Goal: Task Accomplishment & Management: Manage account settings

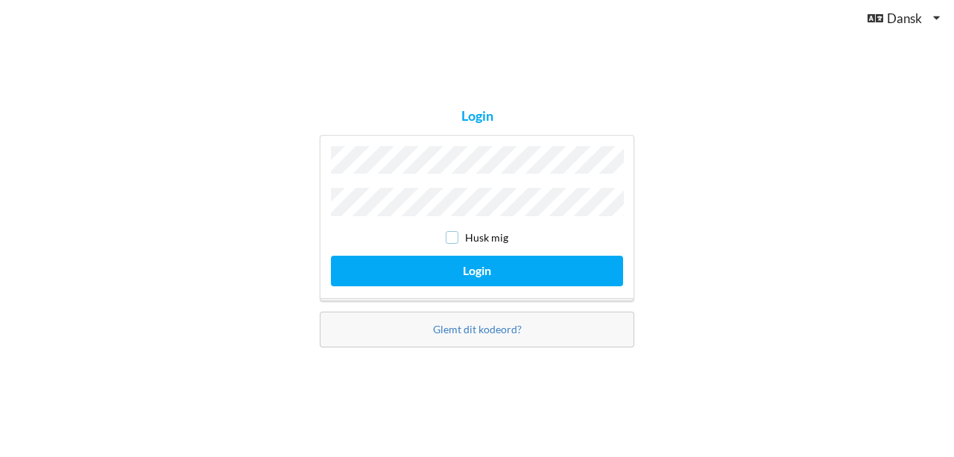
click at [450, 233] on input "checkbox" at bounding box center [452, 237] width 13 height 13
checkbox input "true"
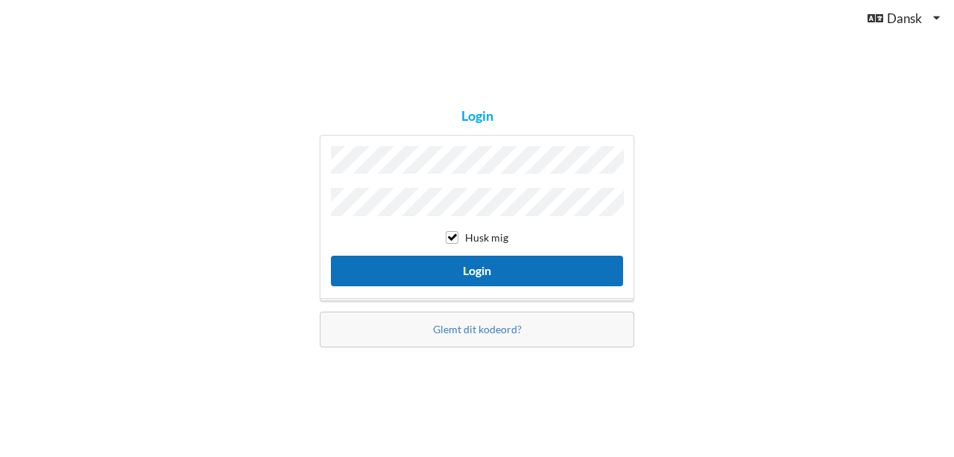
click at [479, 266] on button "Login" at bounding box center [477, 271] width 292 height 31
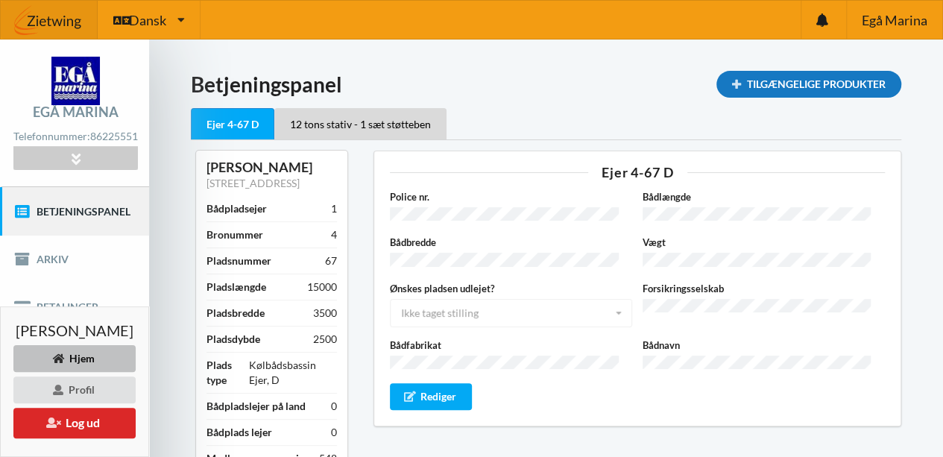
click at [832, 78] on div "Tilgængelige Produkter" at bounding box center [809, 84] width 185 height 27
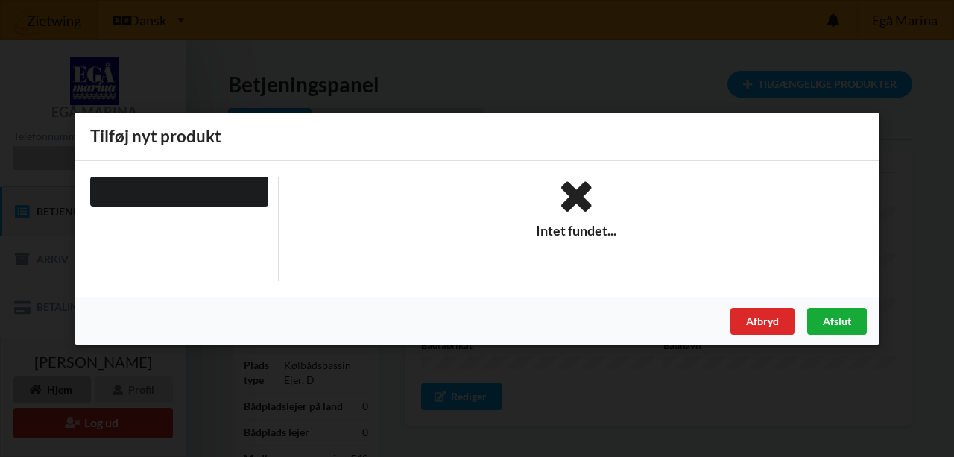
click at [845, 322] on div "Afslut" at bounding box center [837, 320] width 60 height 27
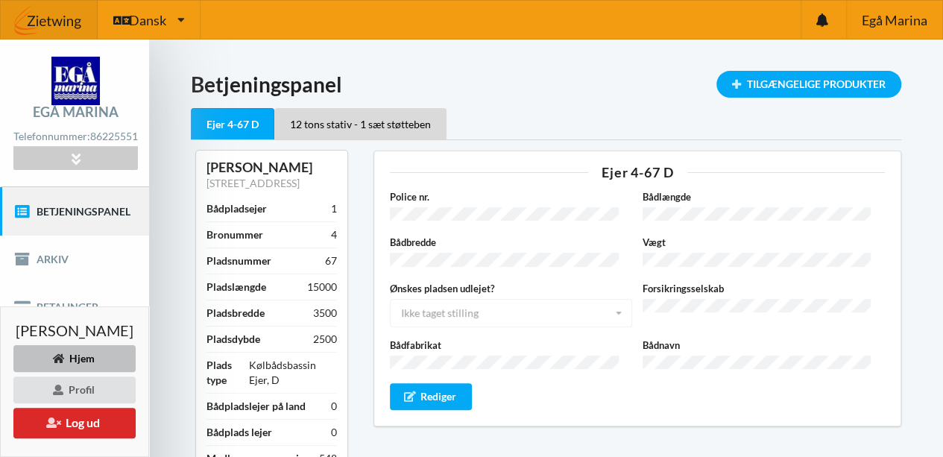
click at [89, 213] on link "Betjeningspanel" at bounding box center [74, 211] width 149 height 48
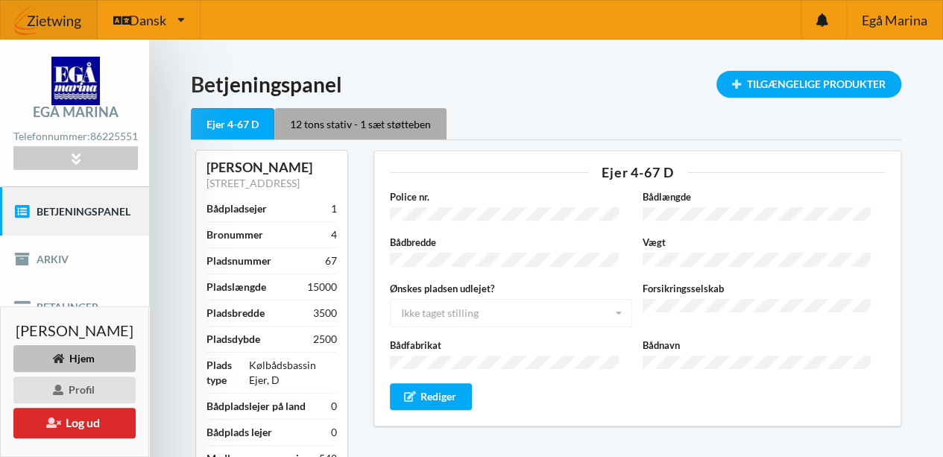
click at [391, 123] on div "12 tons stativ - 1 sæt støtteben" at bounding box center [360, 123] width 172 height 31
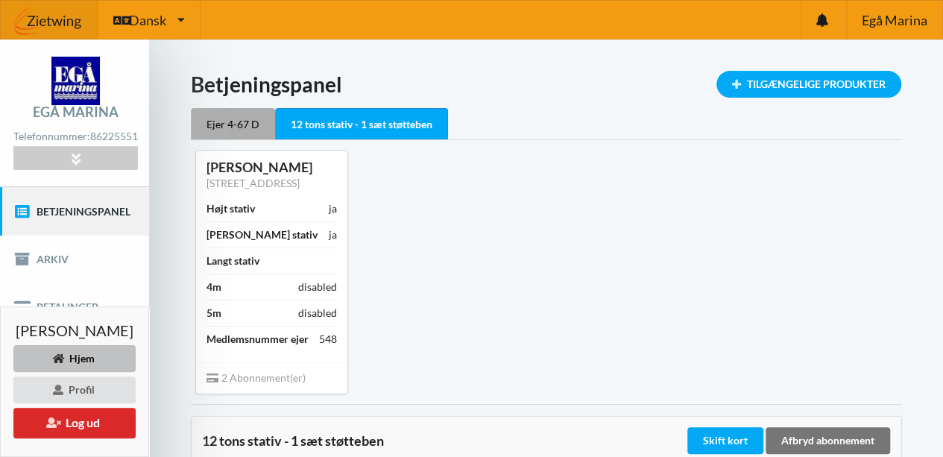
click at [275, 117] on div "Ejer 4-67 D" at bounding box center [233, 123] width 84 height 31
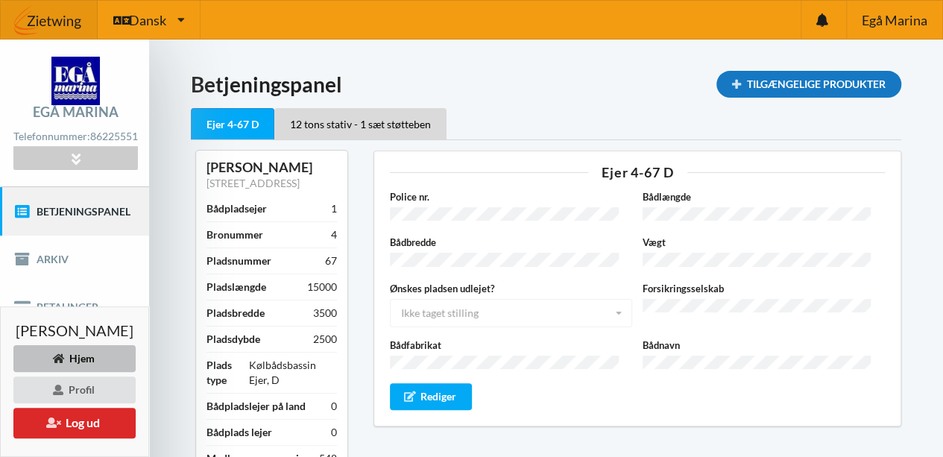
click at [810, 83] on div "Tilgængelige Produkter" at bounding box center [809, 84] width 185 height 27
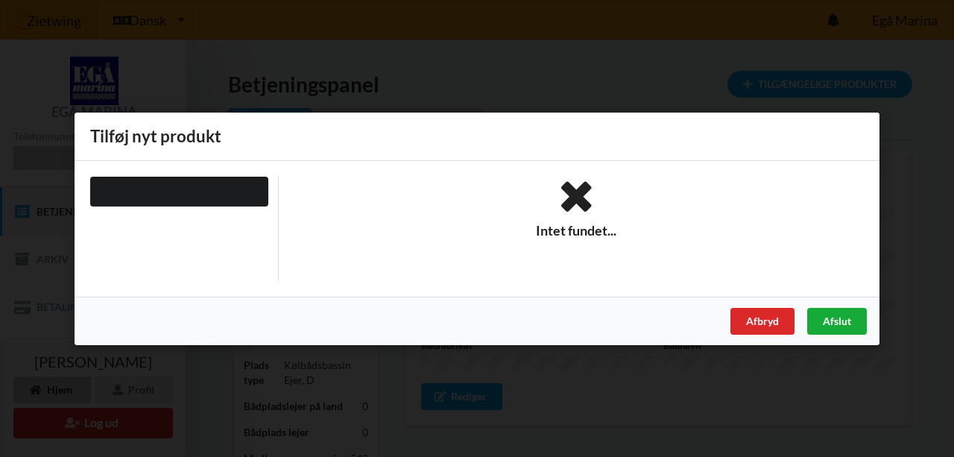
click at [837, 321] on div "Afslut" at bounding box center [837, 320] width 60 height 27
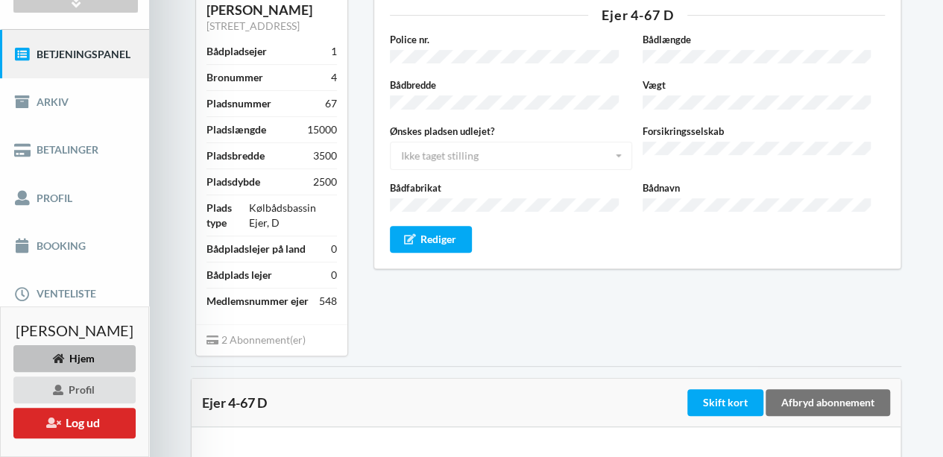
scroll to position [154, 0]
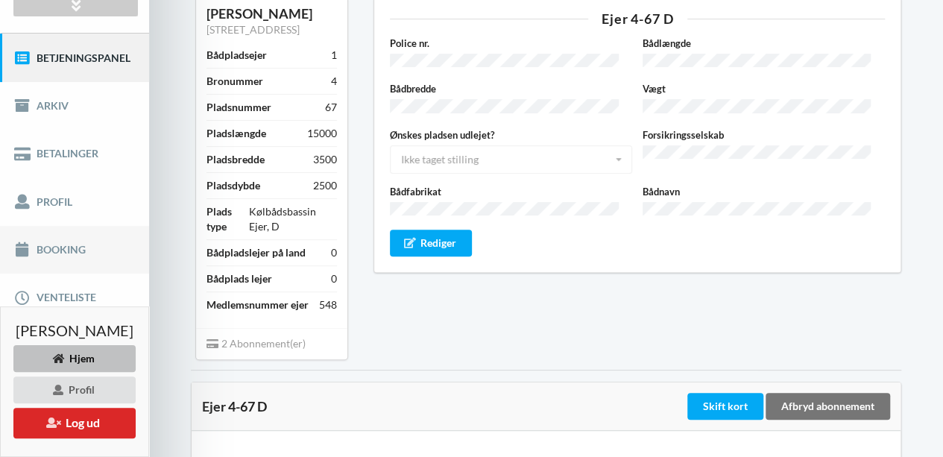
click at [66, 247] on link "Booking" at bounding box center [74, 250] width 149 height 48
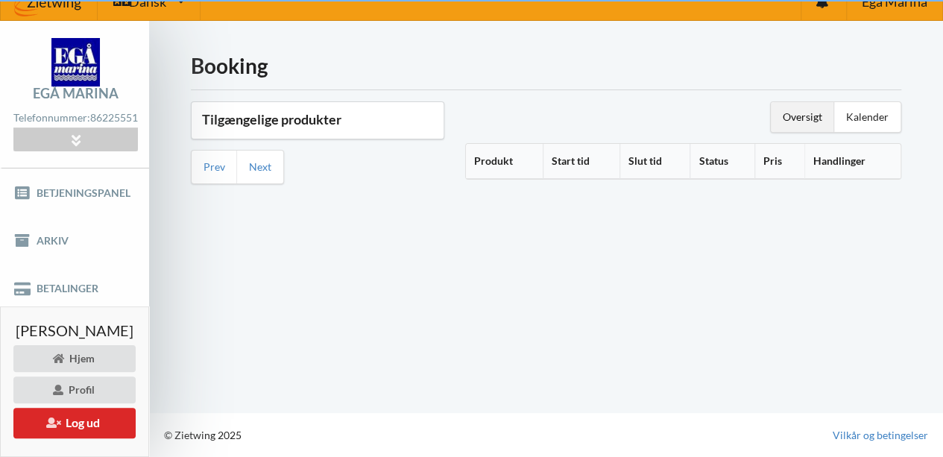
scroll to position [17, 0]
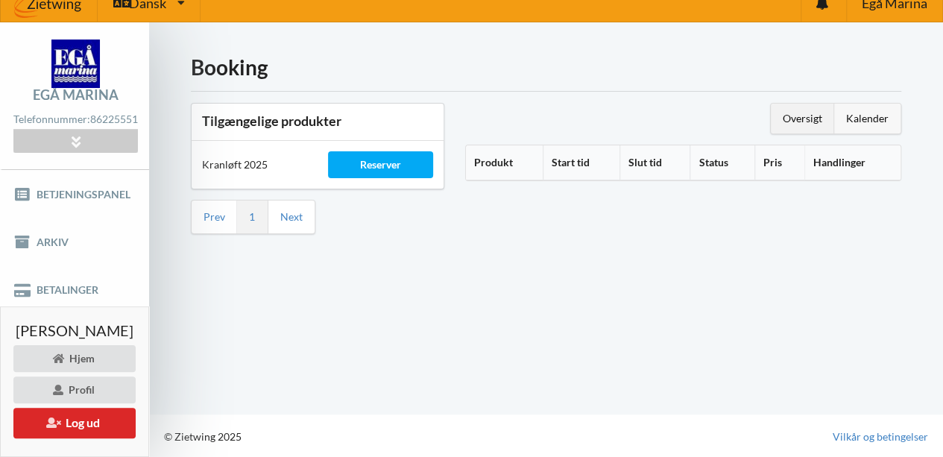
click at [880, 111] on div "Kalender" at bounding box center [867, 119] width 66 height 30
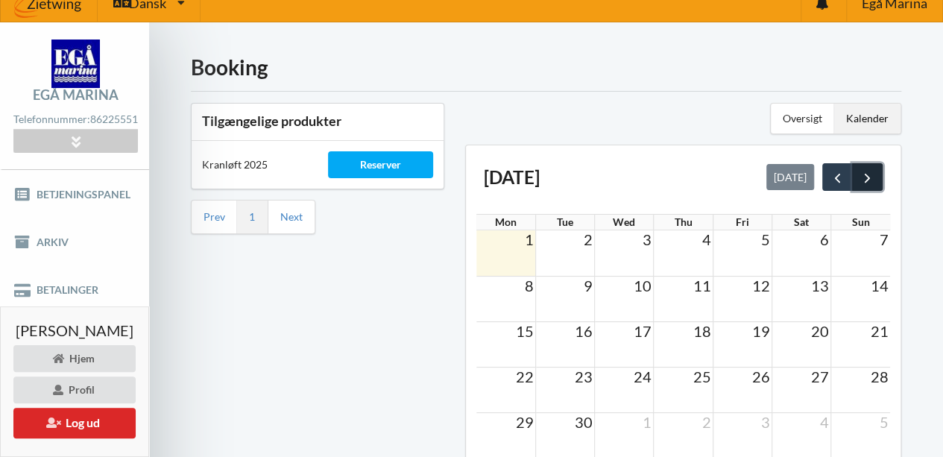
click at [869, 178] on span "next" at bounding box center [868, 178] width 16 height 16
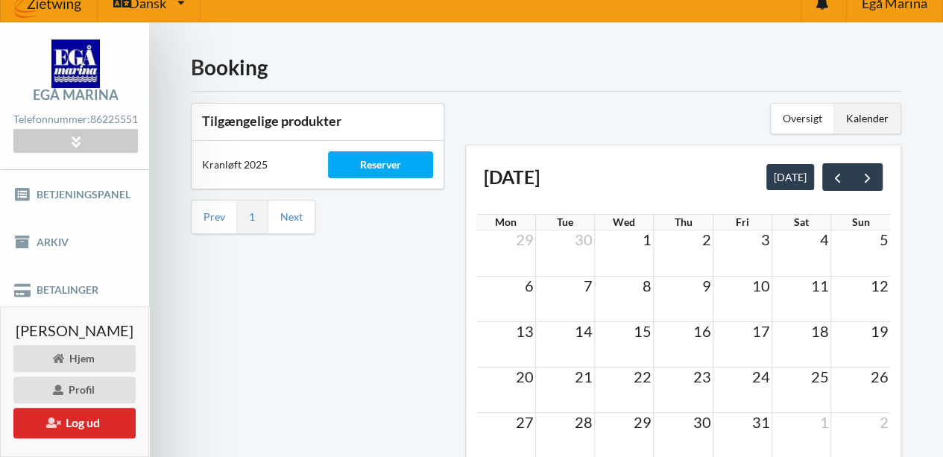
click at [653, 288] on span "8" at bounding box center [647, 286] width 12 height 18
click at [653, 280] on span "8" at bounding box center [647, 286] width 12 height 18
click at [837, 183] on span "prev" at bounding box center [838, 178] width 16 height 16
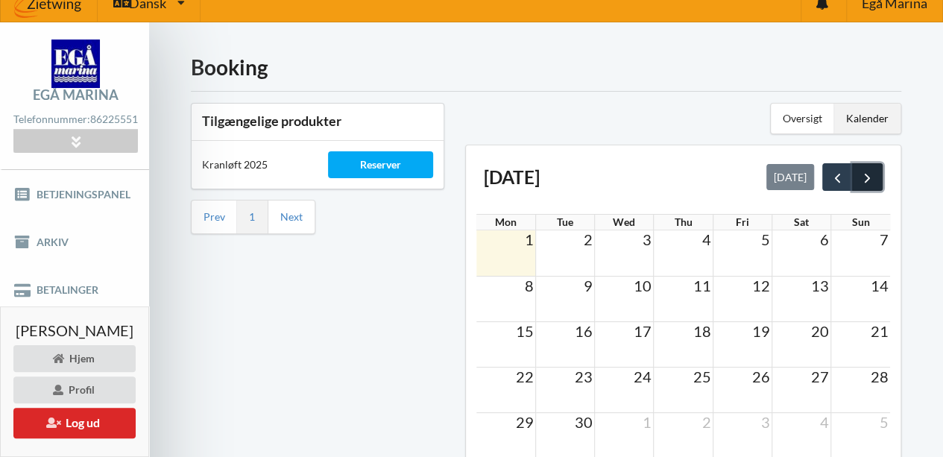
click at [873, 175] on span "next" at bounding box center [868, 178] width 16 height 16
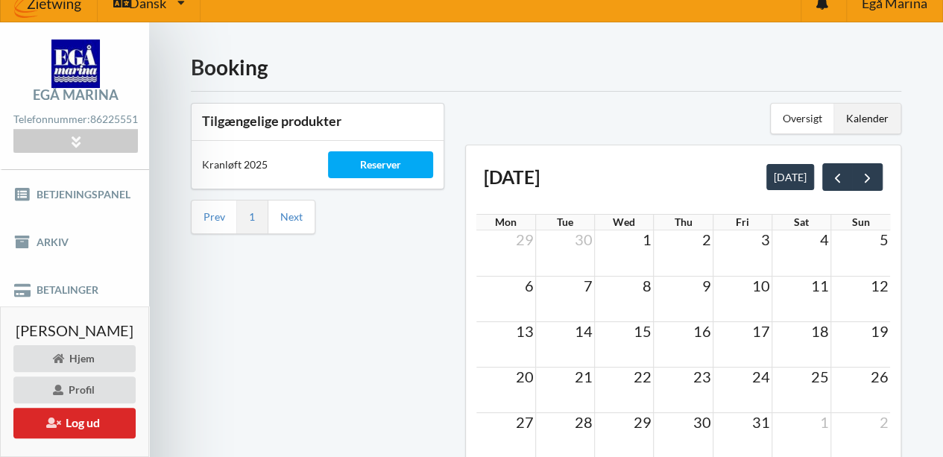
click at [653, 286] on span "8" at bounding box center [647, 286] width 12 height 18
click at [593, 282] on td "7" at bounding box center [564, 285] width 59 height 19
click at [649, 283] on td "8" at bounding box center [623, 285] width 59 height 19
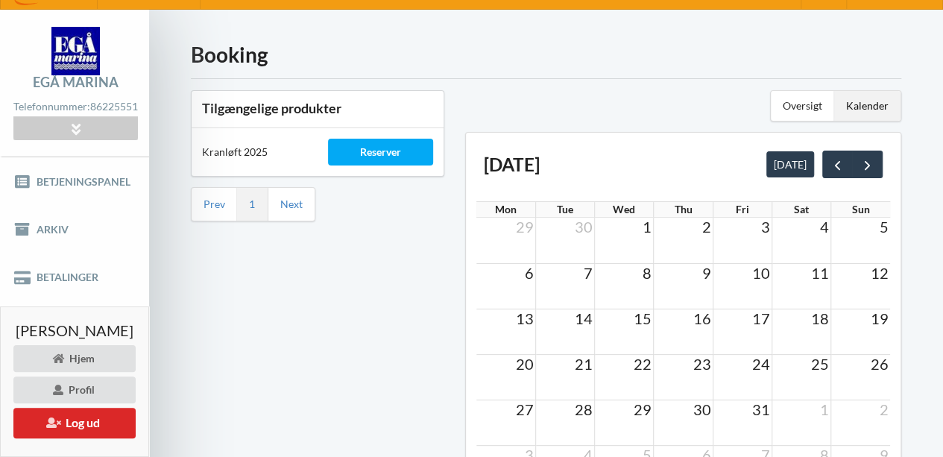
scroll to position [37, 0]
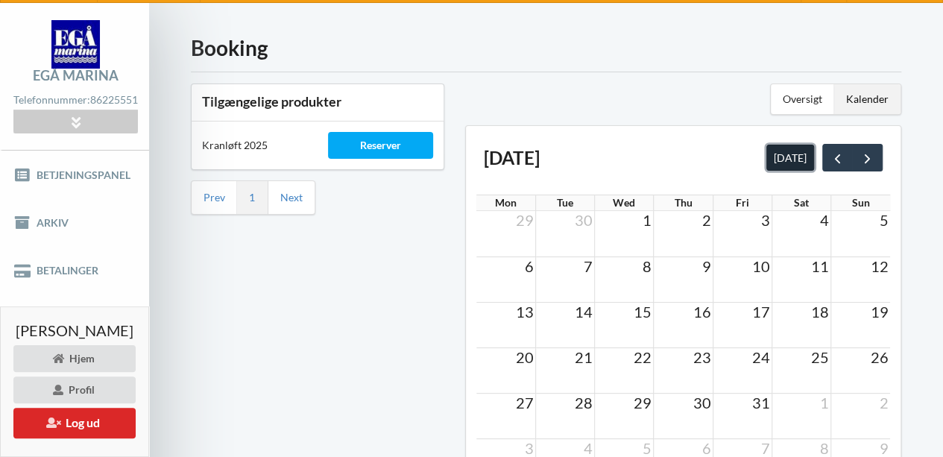
click at [799, 150] on button "[DATE]" at bounding box center [790, 157] width 48 height 25
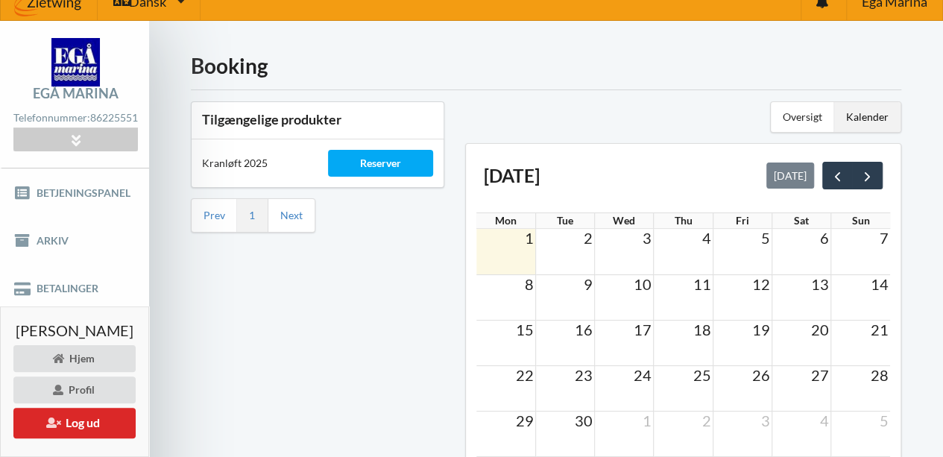
scroll to position [17, 0]
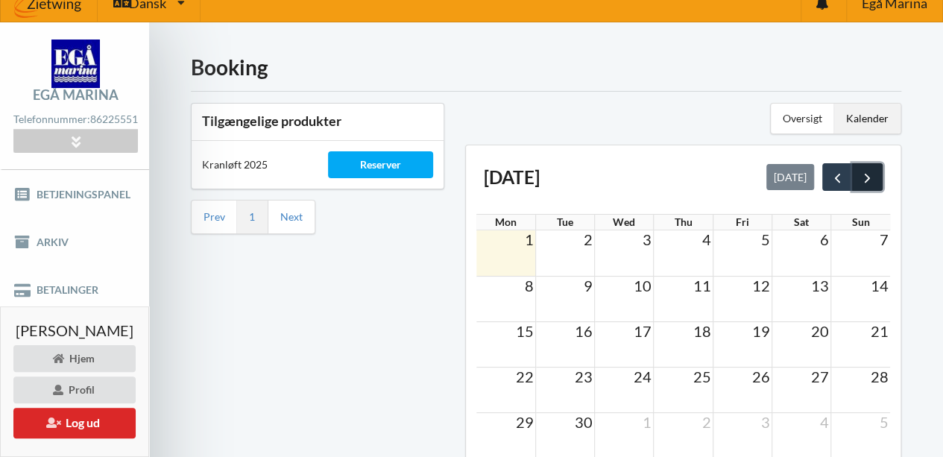
click at [866, 174] on span "next" at bounding box center [868, 178] width 16 height 16
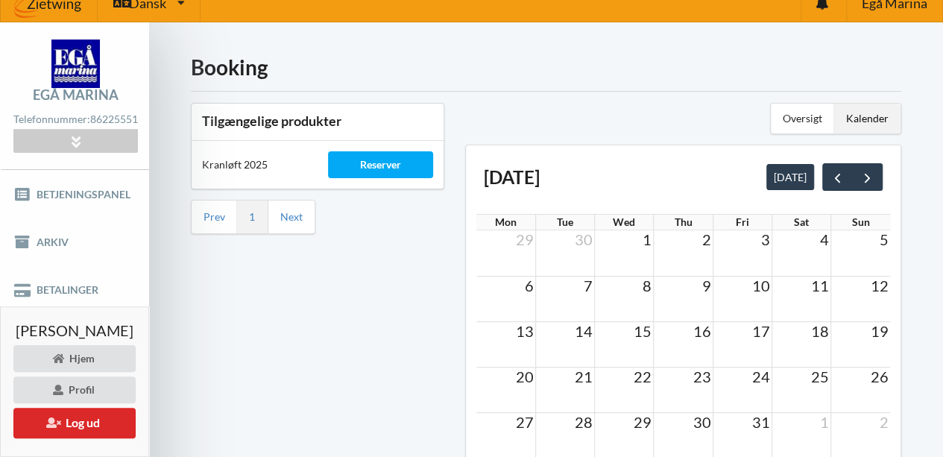
click at [866, 174] on span "next" at bounding box center [868, 178] width 16 height 16
click at [830, 174] on span "prev" at bounding box center [838, 178] width 16 height 16
click at [652, 286] on td "8" at bounding box center [623, 285] width 59 height 19
click at [667, 286] on td "9" at bounding box center [683, 285] width 59 height 19
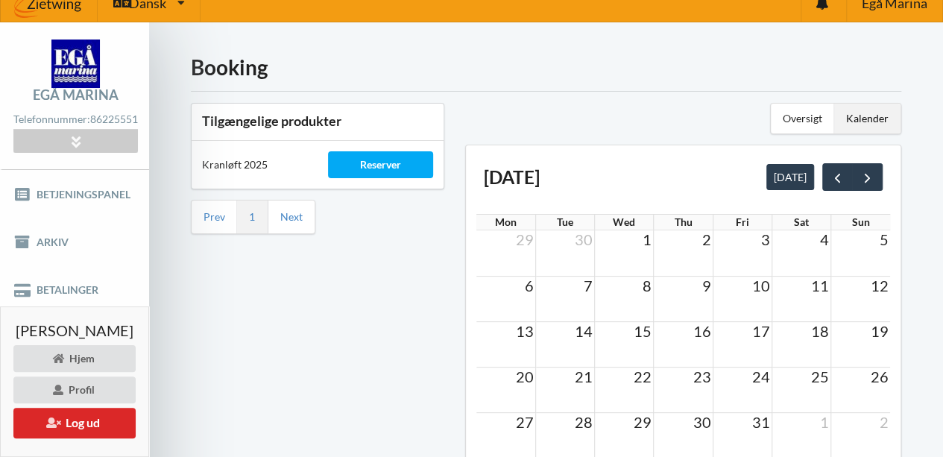
click at [653, 281] on span "8" at bounding box center [647, 286] width 12 height 18
click at [644, 294] on td at bounding box center [623, 298] width 59 height 45
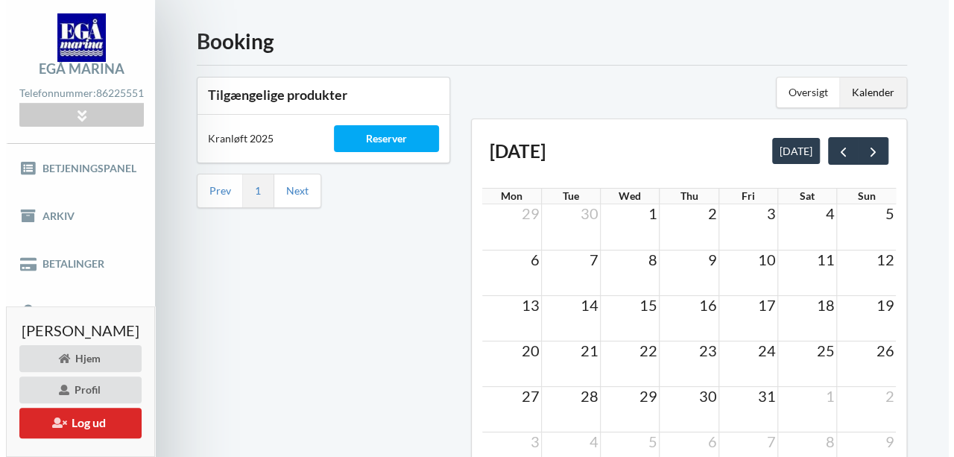
scroll to position [0, 0]
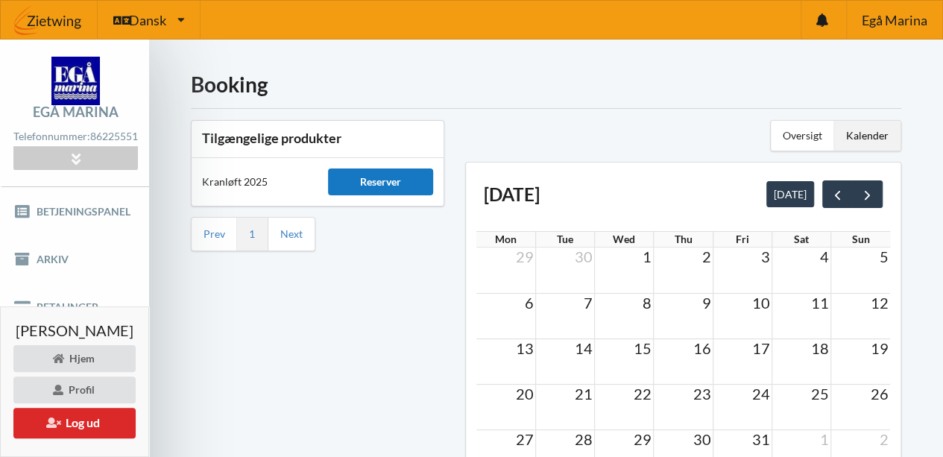
click at [409, 175] on div "Reserver" at bounding box center [380, 182] width 105 height 27
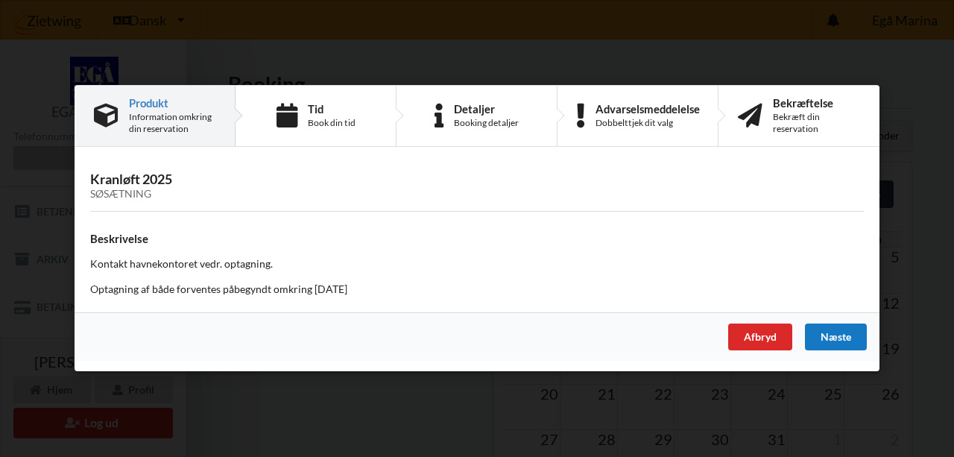
click at [825, 331] on div "Næste" at bounding box center [836, 337] width 62 height 27
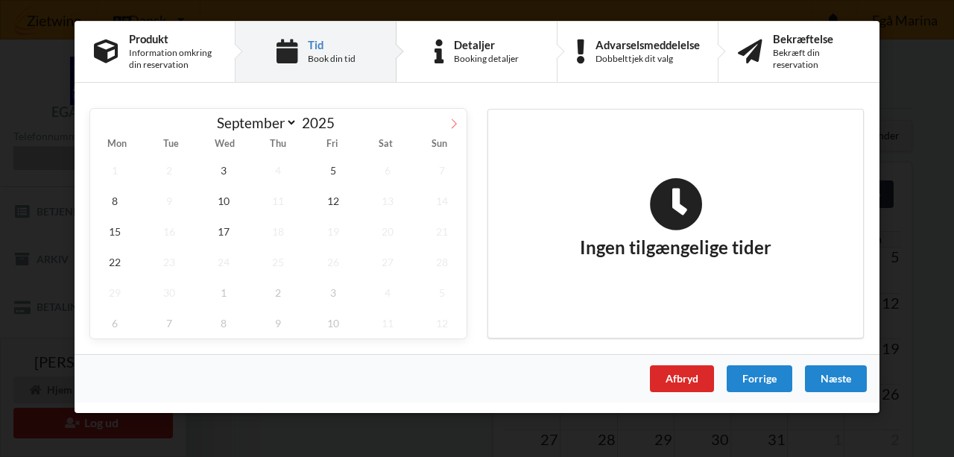
click at [453, 120] on icon at bounding box center [454, 124] width 5 height 10
select select "9"
click at [221, 200] on span "8" at bounding box center [223, 201] width 49 height 31
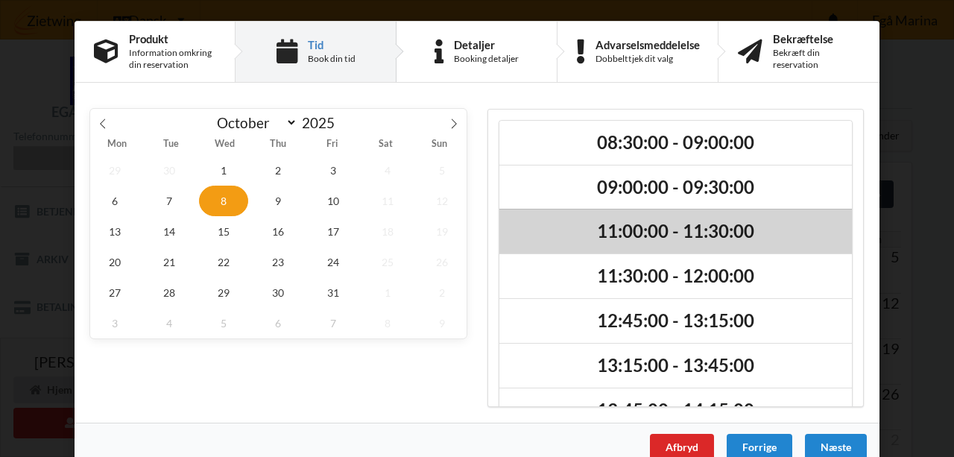
click at [818, 230] on h2 "11:00:00 - 11:30:00" at bounding box center [676, 231] width 332 height 23
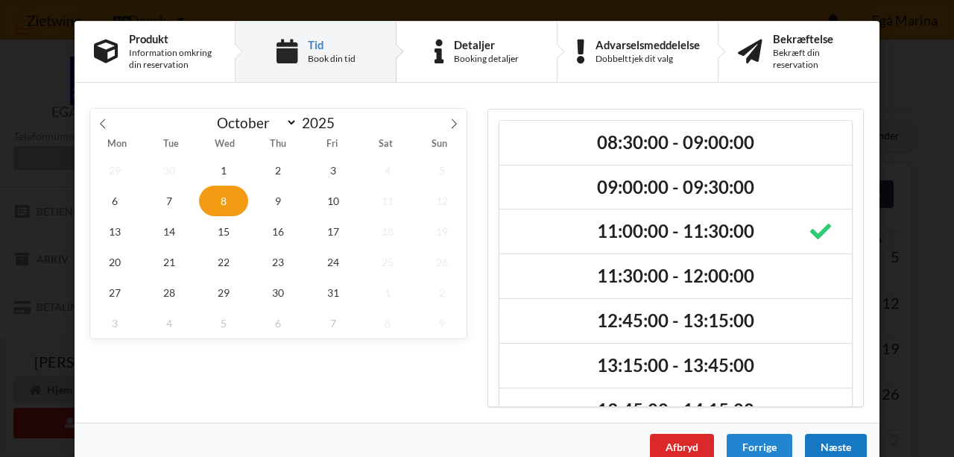
click at [832, 441] on div "Næste" at bounding box center [836, 447] width 62 height 27
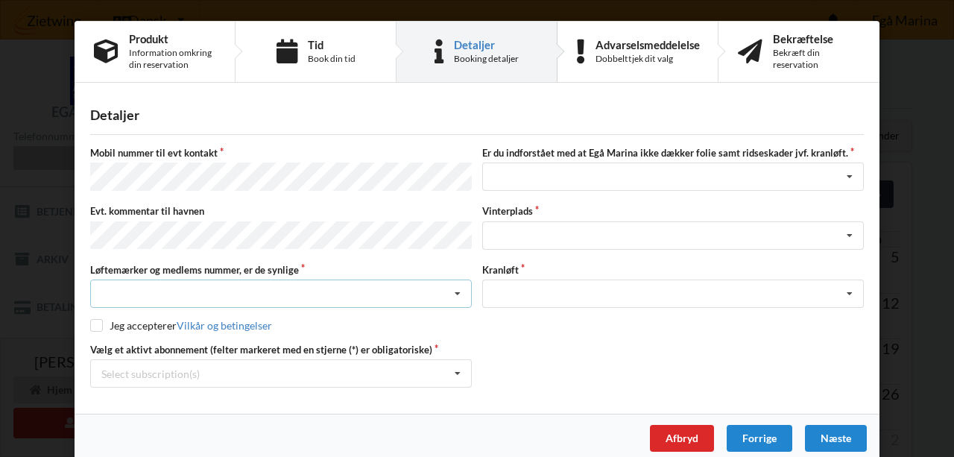
click at [449, 284] on icon at bounding box center [458, 294] width 22 height 28
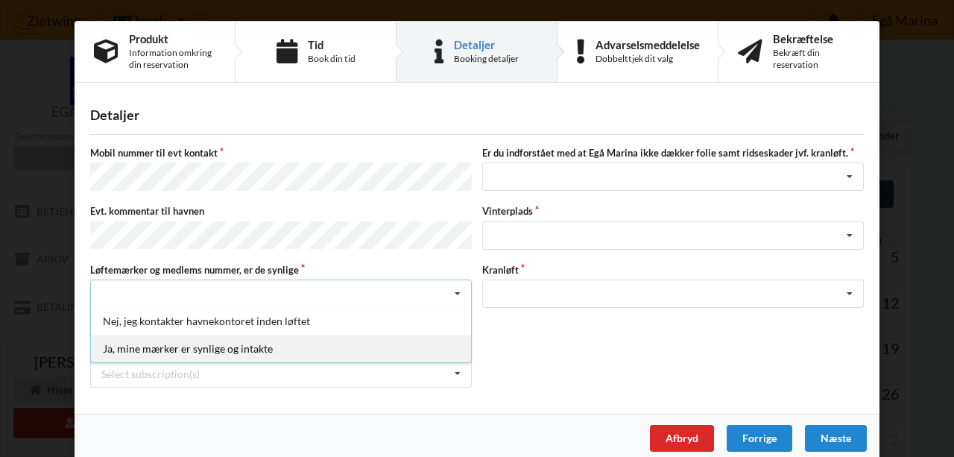
click at [380, 338] on div "Ja, mine mærker er synlige og intakte" at bounding box center [281, 349] width 380 height 28
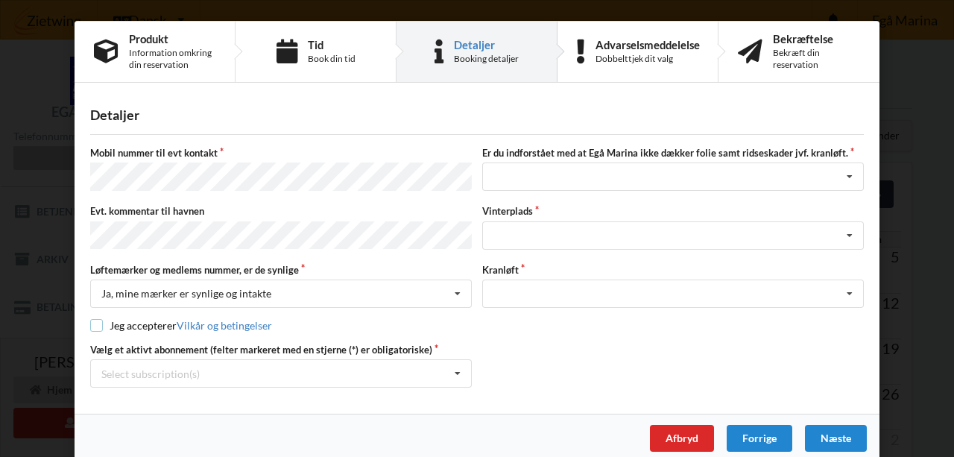
click at [92, 319] on input "checkbox" at bounding box center [96, 325] width 13 height 13
checkbox input "true"
click at [455, 362] on icon at bounding box center [458, 374] width 22 height 28
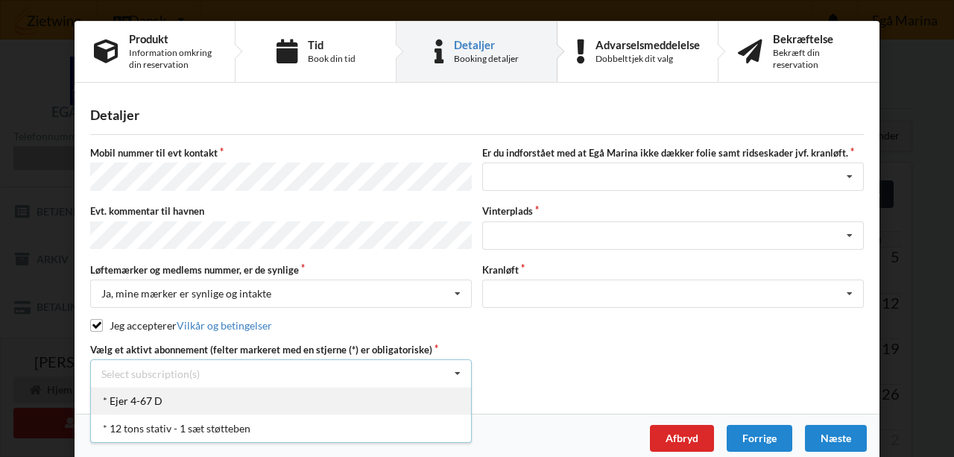
click at [429, 394] on div "* Ejer 4-67 D" at bounding box center [281, 401] width 380 height 28
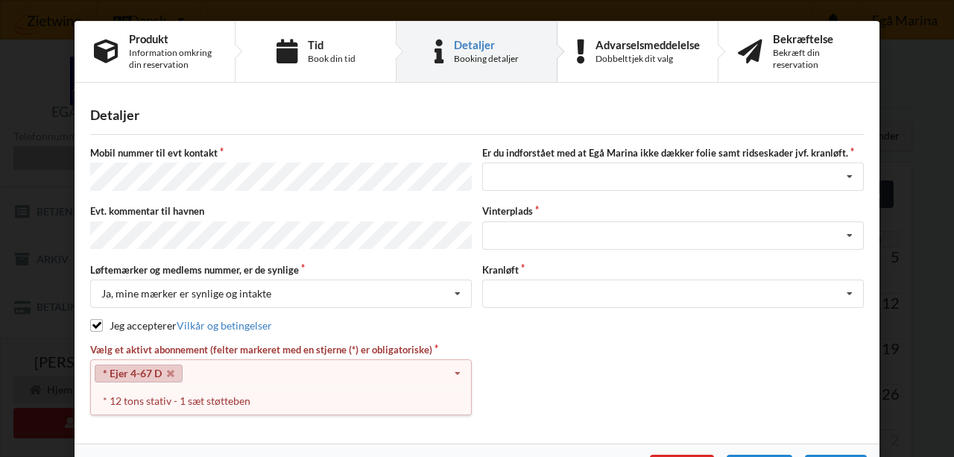
click at [459, 365] on icon at bounding box center [458, 374] width 22 height 28
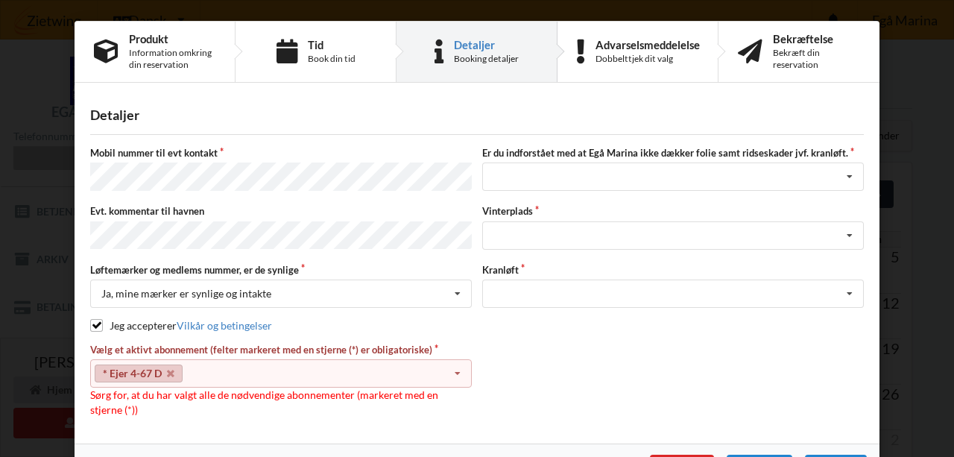
click at [457, 365] on icon at bounding box center [458, 374] width 22 height 28
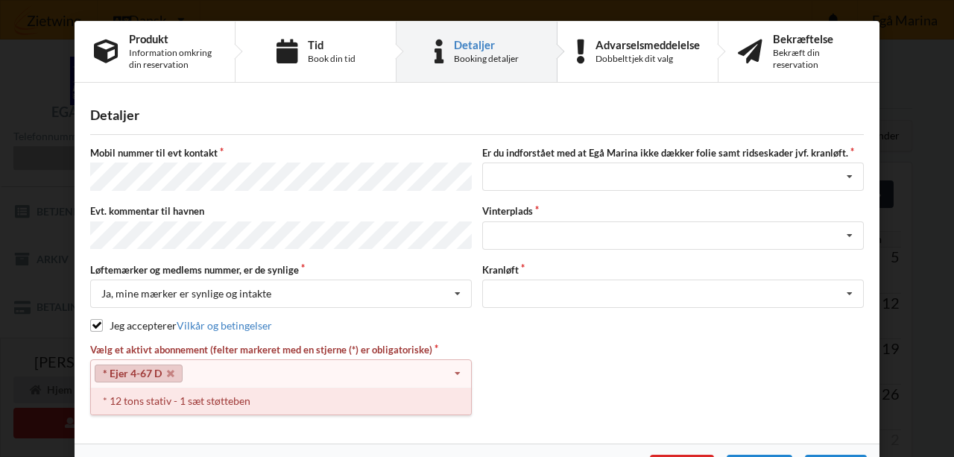
click at [315, 393] on div "* 12 tons stativ - 1 sæt støtteben" at bounding box center [281, 401] width 380 height 28
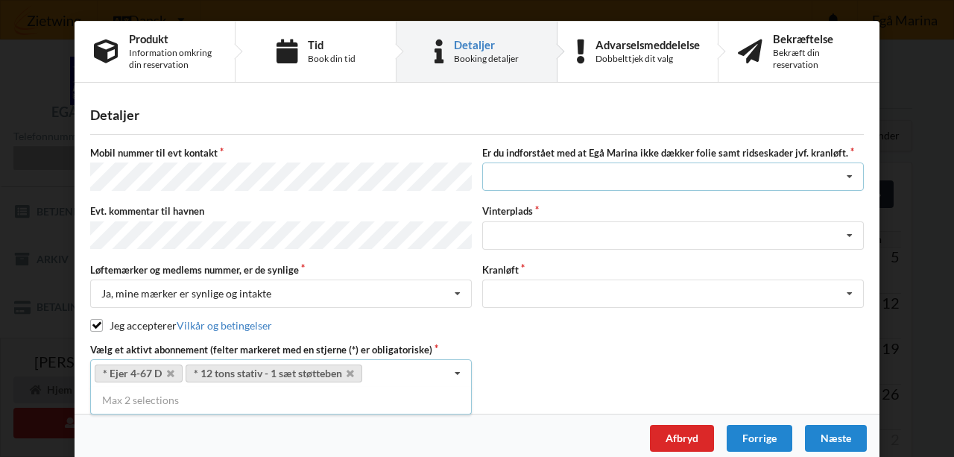
click at [846, 171] on icon at bounding box center [850, 177] width 22 height 28
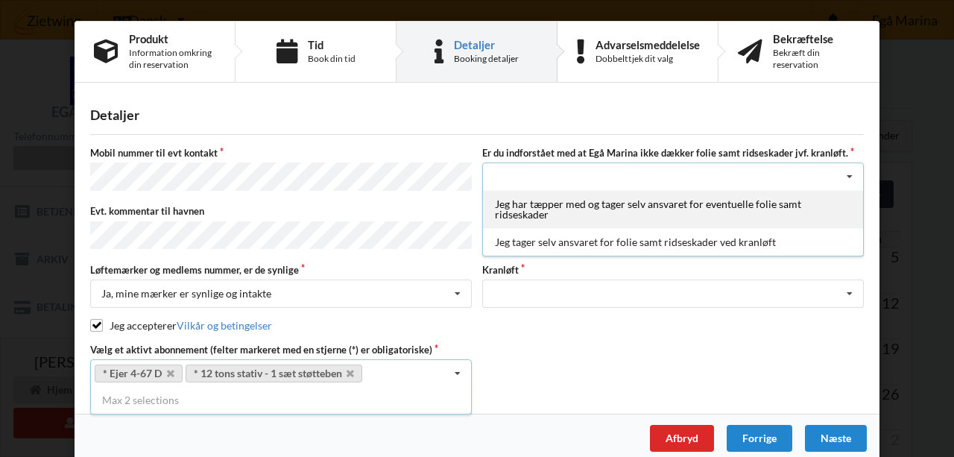
click at [808, 202] on div "Jeg har tæpper med og tager selv ansvaret for eventuelle folie samt ridseskader" at bounding box center [673, 209] width 380 height 38
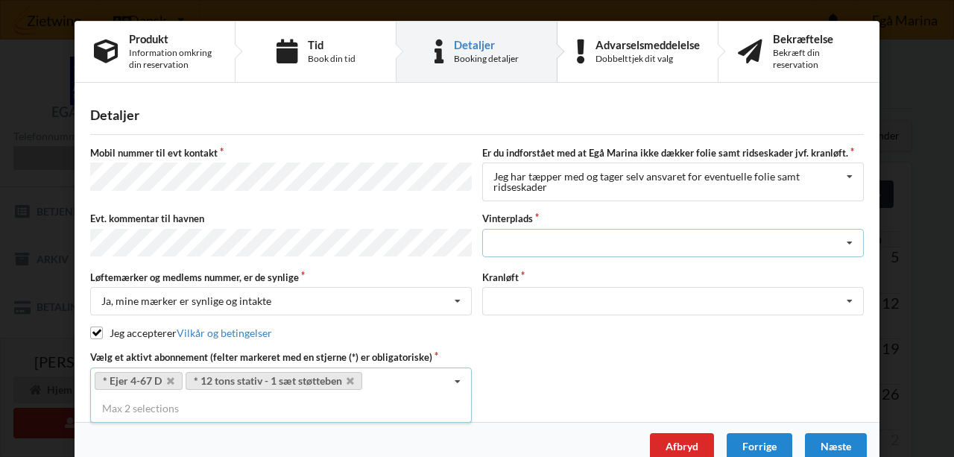
click at [846, 244] on icon at bounding box center [850, 244] width 22 height 28
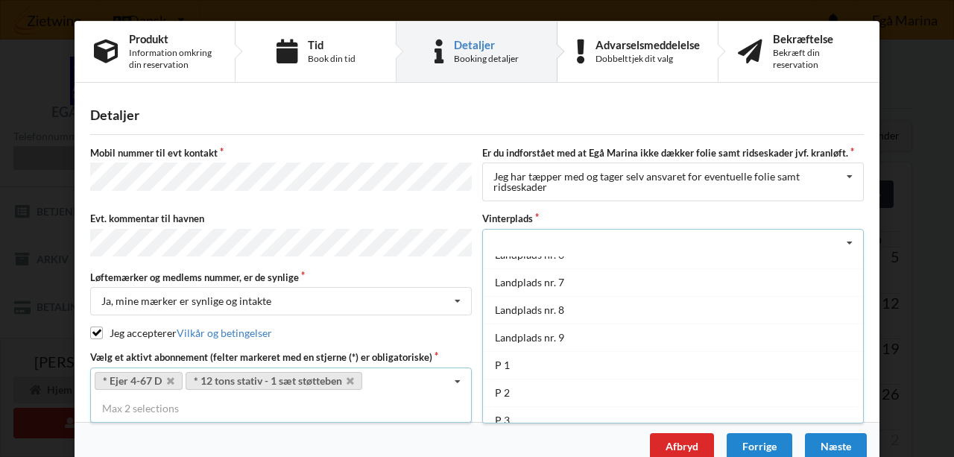
scroll to position [156, 0]
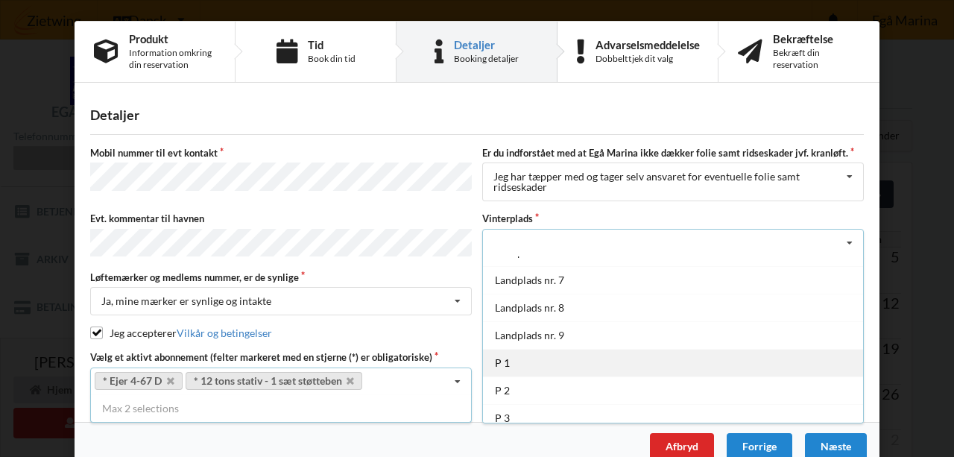
click at [719, 356] on div "P 1" at bounding box center [673, 363] width 380 height 28
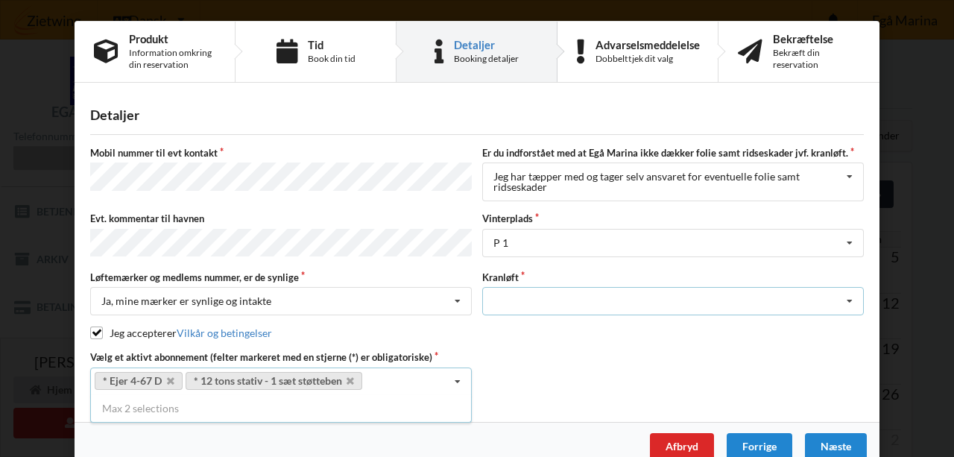
click at [848, 300] on icon at bounding box center [850, 302] width 22 height 28
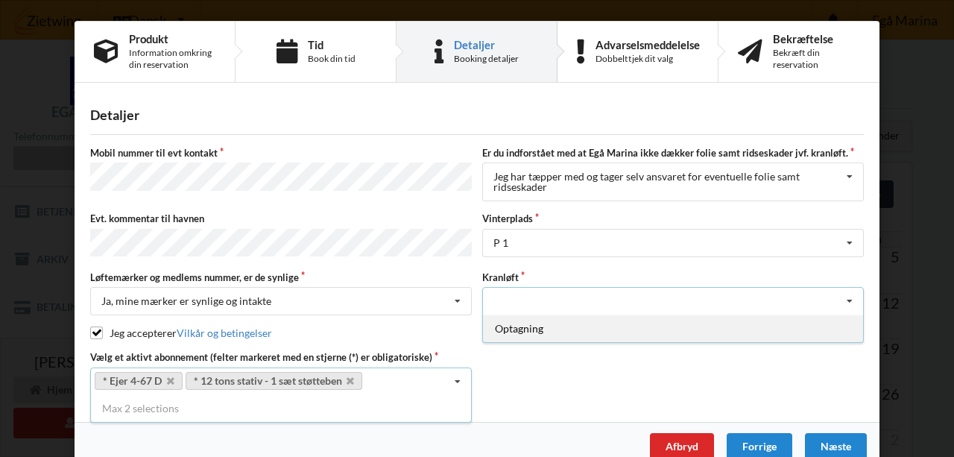
click at [807, 330] on div "Optagning" at bounding box center [673, 329] width 380 height 28
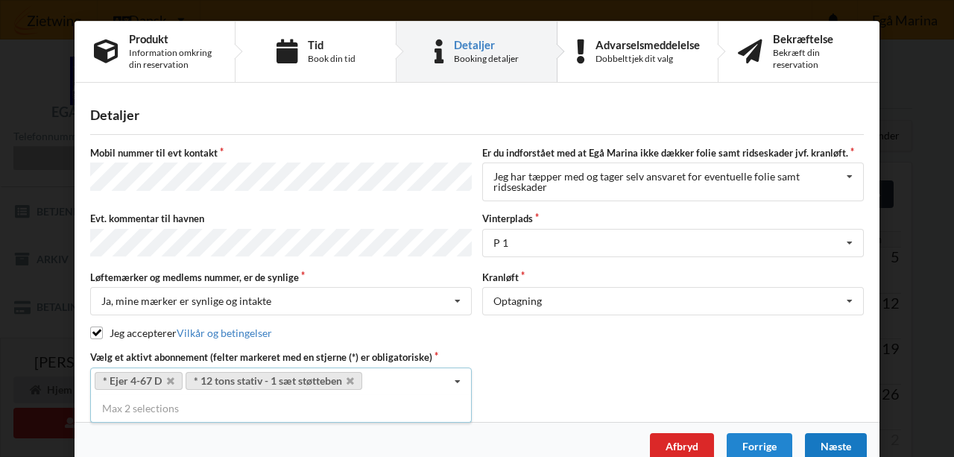
click at [832, 435] on div "Næste" at bounding box center [836, 446] width 62 height 27
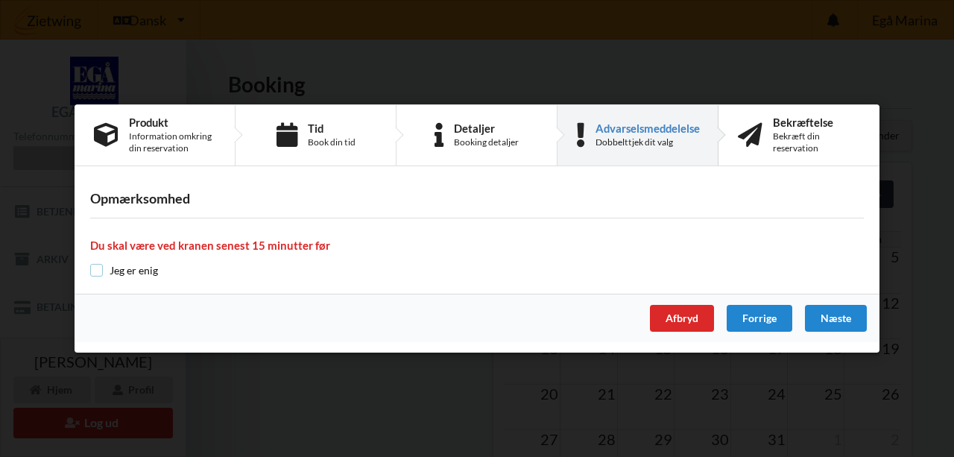
click at [92, 270] on input "checkbox" at bounding box center [96, 270] width 13 height 13
checkbox input "true"
click at [838, 318] on div "Næste" at bounding box center [836, 318] width 62 height 27
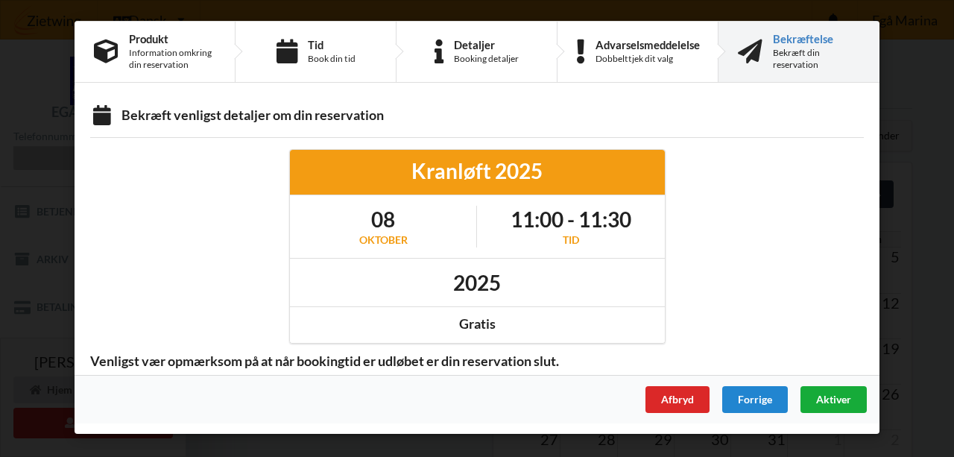
click at [835, 401] on span "Aktiver" at bounding box center [833, 399] width 35 height 13
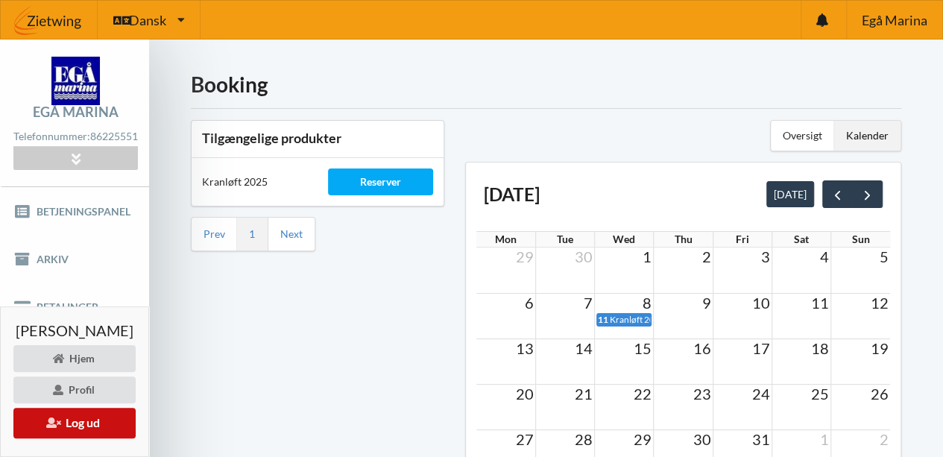
click at [112, 416] on button "Log ud" at bounding box center [74, 423] width 122 height 31
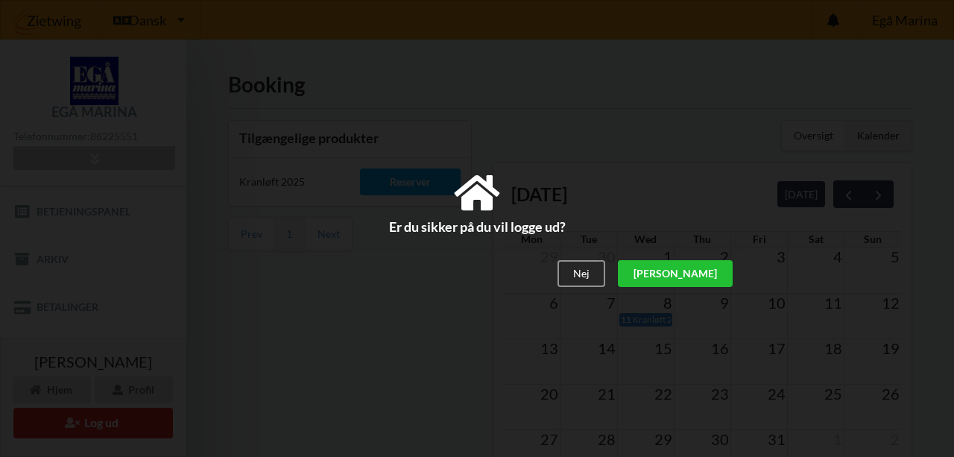
click at [720, 272] on div "[PERSON_NAME]" at bounding box center [675, 273] width 115 height 27
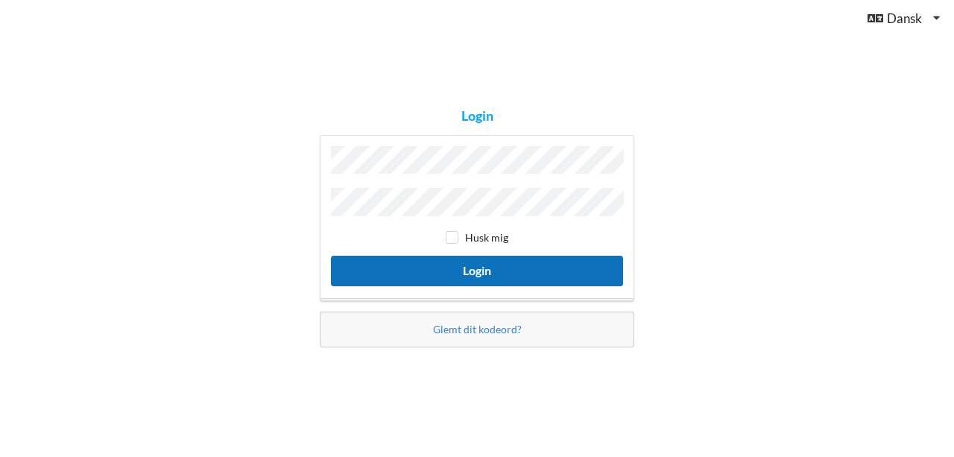
click at [468, 271] on button "Login" at bounding box center [477, 271] width 292 height 31
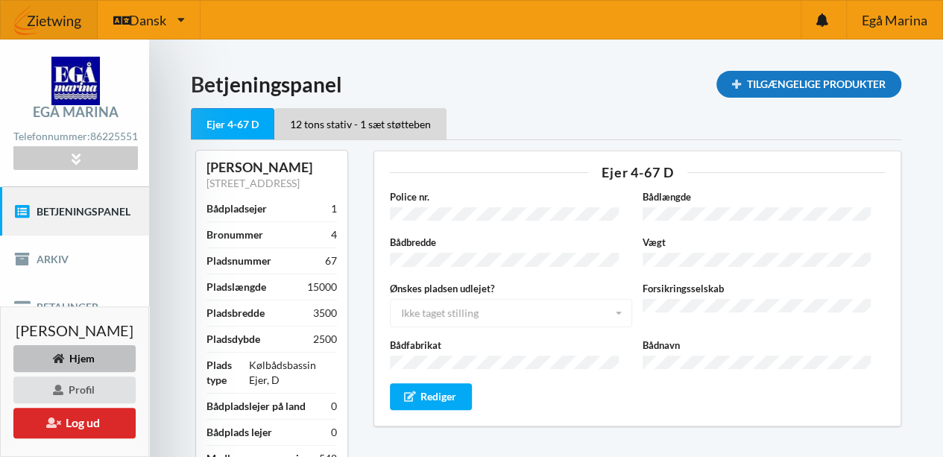
click at [820, 85] on div "Tilgængelige Produkter" at bounding box center [809, 84] width 185 height 27
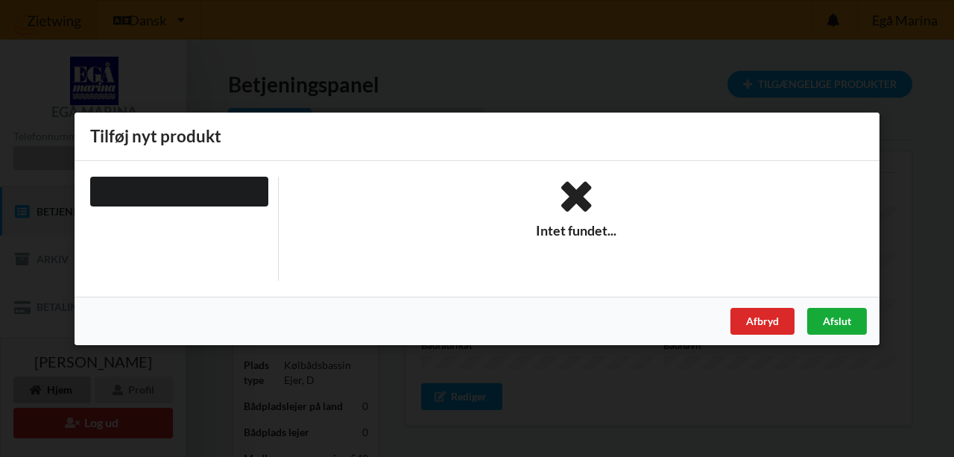
click at [844, 320] on div "Afslut" at bounding box center [837, 320] width 60 height 27
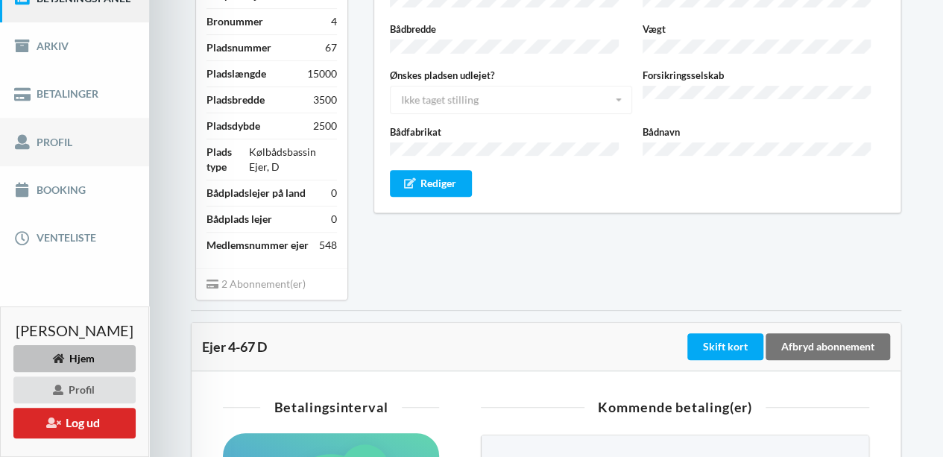
scroll to position [212, 0]
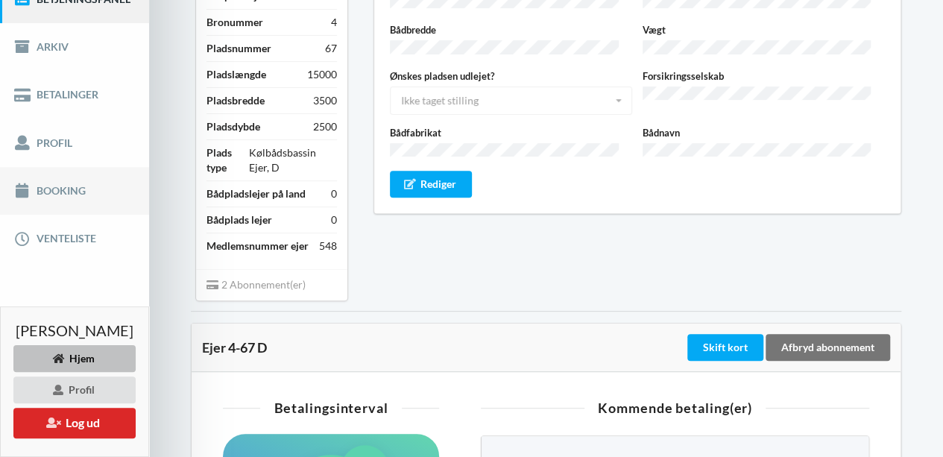
click at [72, 181] on link "Booking" at bounding box center [74, 191] width 149 height 48
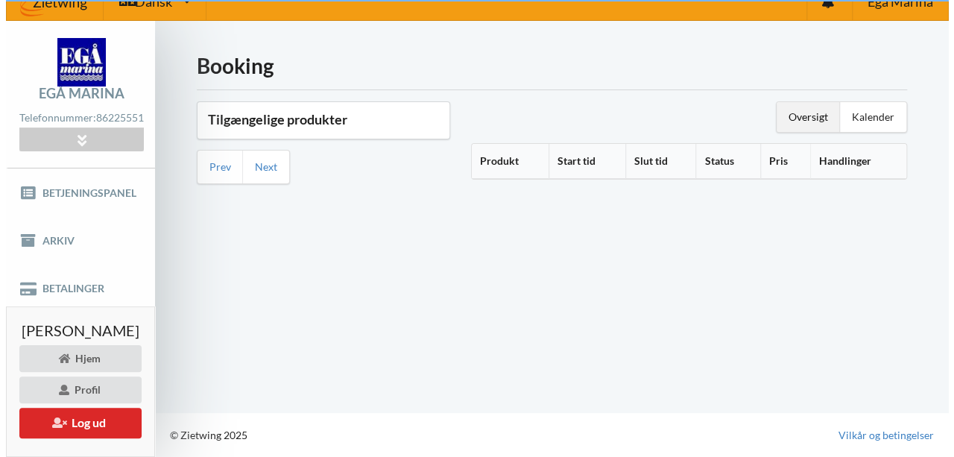
scroll to position [17, 0]
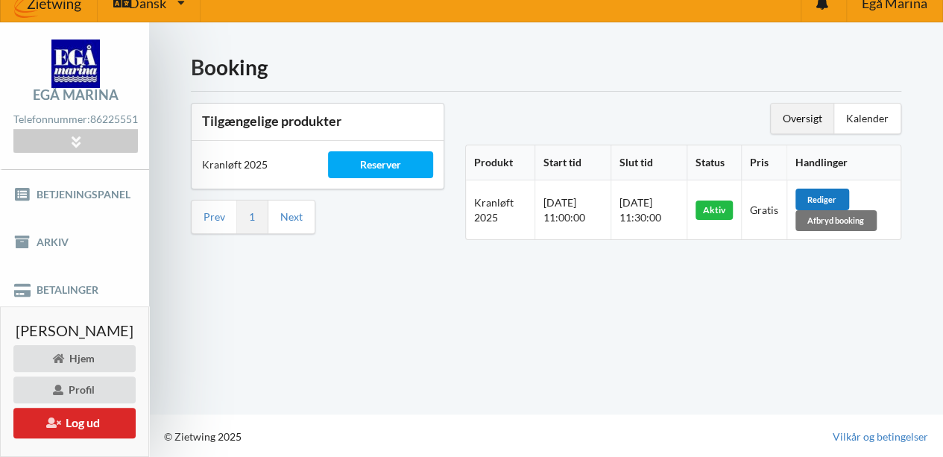
click at [845, 189] on div "Rediger" at bounding box center [823, 199] width 54 height 21
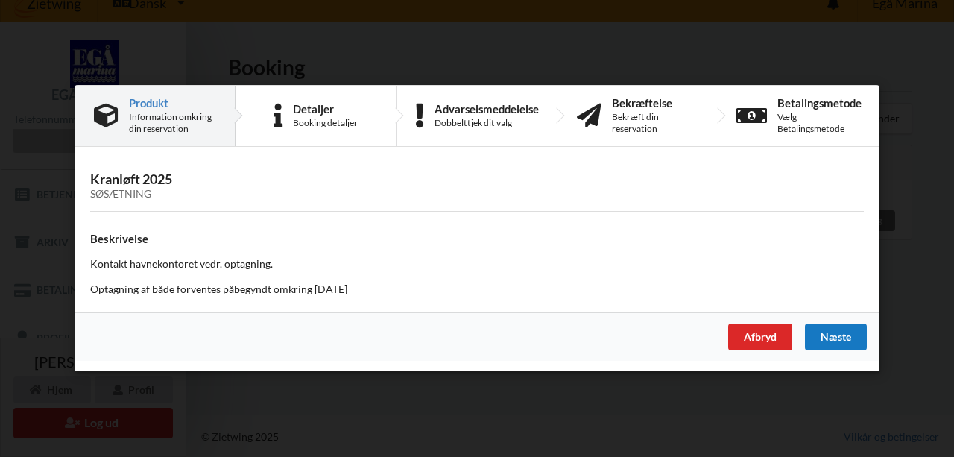
click at [850, 335] on div "Næste" at bounding box center [836, 337] width 62 height 27
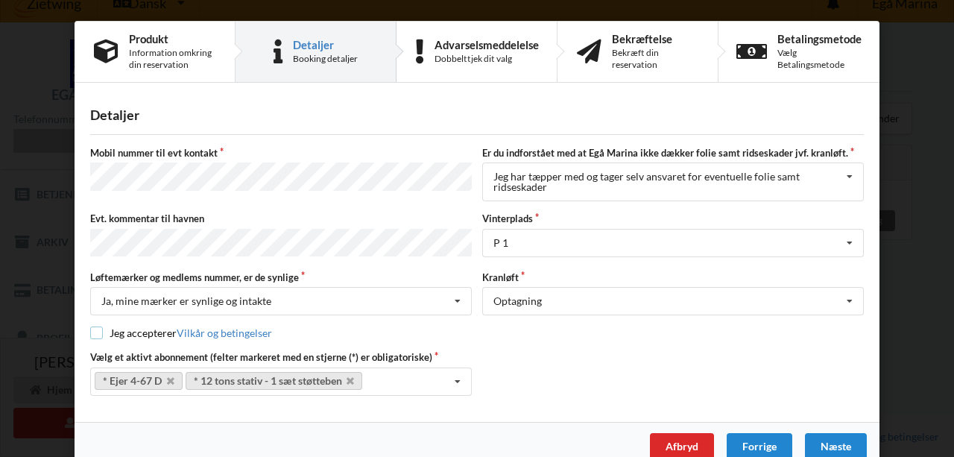
click at [96, 327] on input "checkbox" at bounding box center [96, 333] width 13 height 13
checkbox input "true"
click at [851, 436] on div "Næste" at bounding box center [836, 446] width 62 height 27
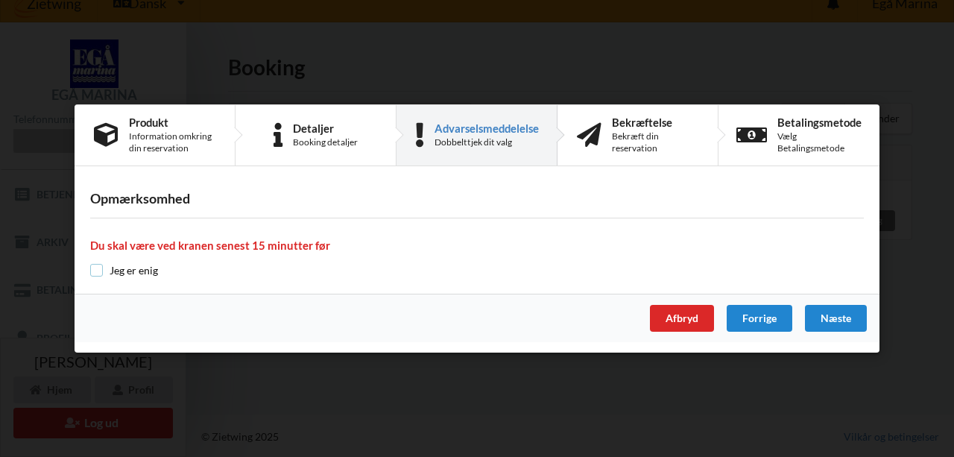
click at [97, 270] on input "checkbox" at bounding box center [96, 270] width 13 height 13
checkbox input "true"
click at [832, 308] on div "Næste" at bounding box center [836, 318] width 62 height 27
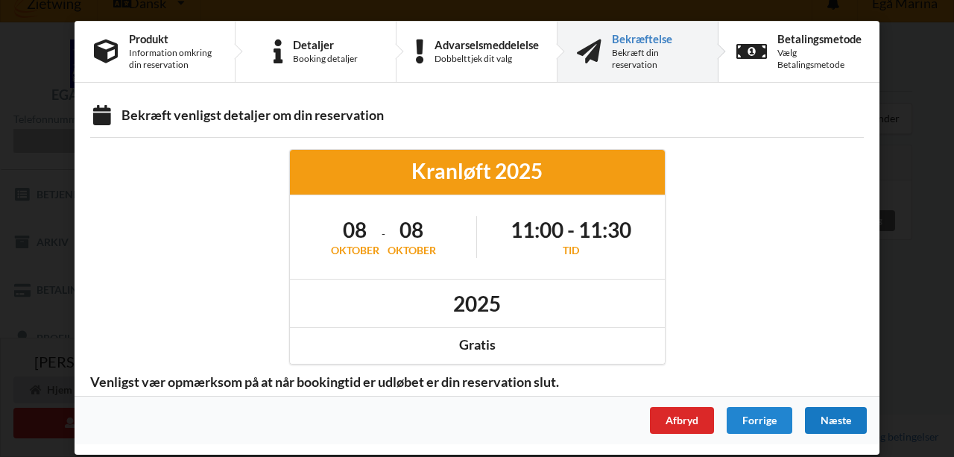
click at [837, 421] on div "Næste" at bounding box center [836, 420] width 62 height 27
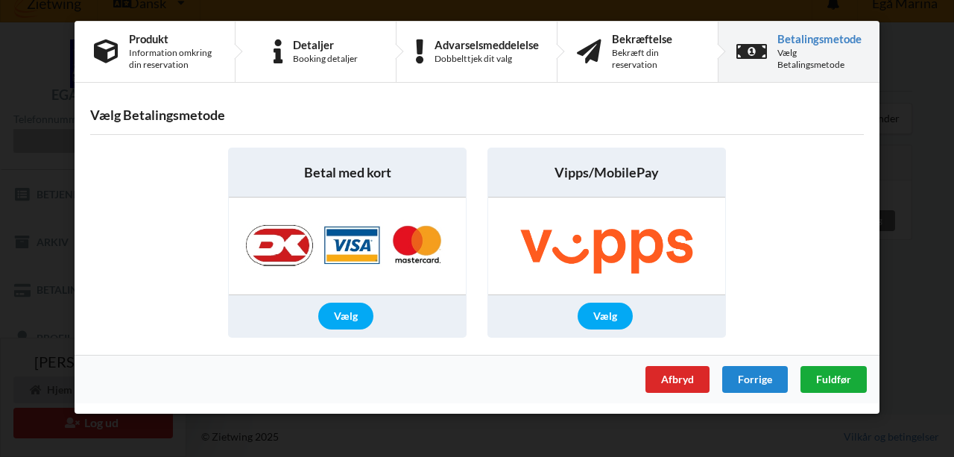
click at [836, 375] on span "Fuldfør" at bounding box center [833, 379] width 35 height 13
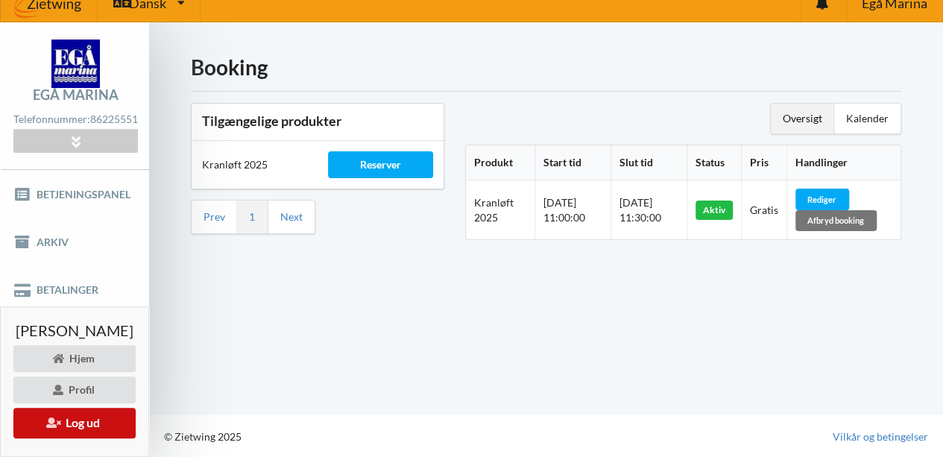
click at [98, 414] on button "Log ud" at bounding box center [74, 423] width 122 height 31
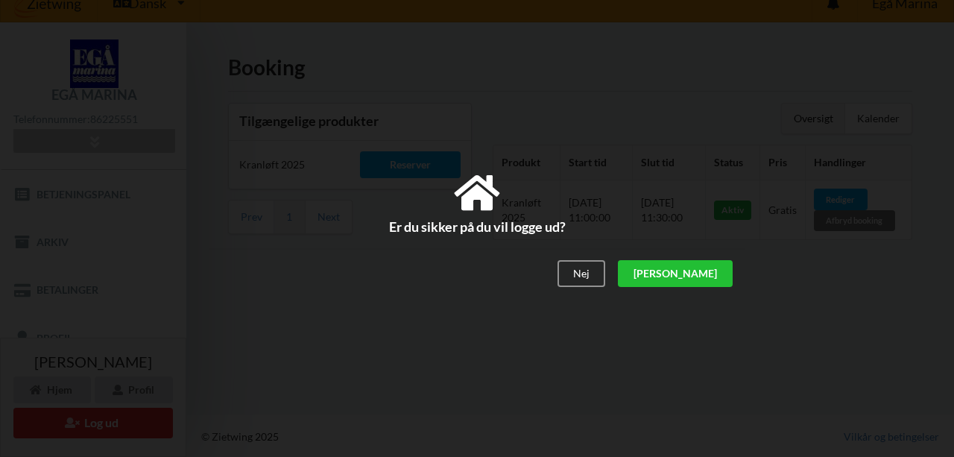
click at [711, 274] on div "[PERSON_NAME]" at bounding box center [675, 273] width 115 height 27
